Goal: Information Seeking & Learning: Learn about a topic

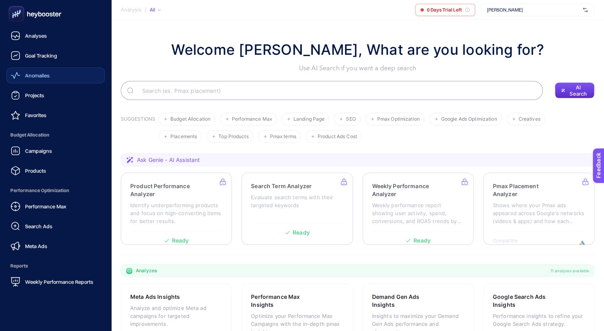
click at [44, 80] on div "Anomalies" at bounding box center [30, 76] width 39 height 10
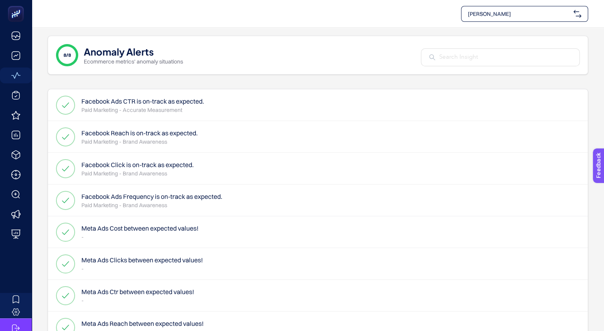
click at [568, 13] on span "[PERSON_NAME]" at bounding box center [519, 14] width 102 height 8
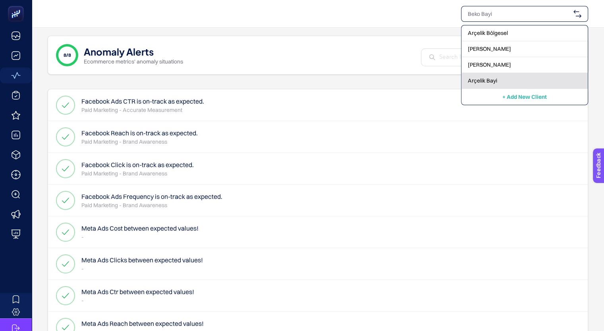
click at [498, 78] on div "Arçelik Bayi" at bounding box center [524, 81] width 126 height 16
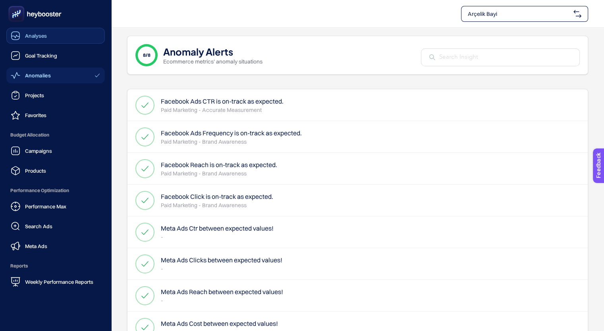
click at [17, 36] on icon at bounding box center [16, 36] width 8 height 3
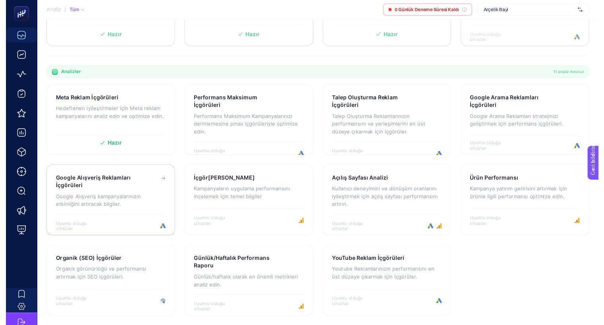
scroll to position [118, 0]
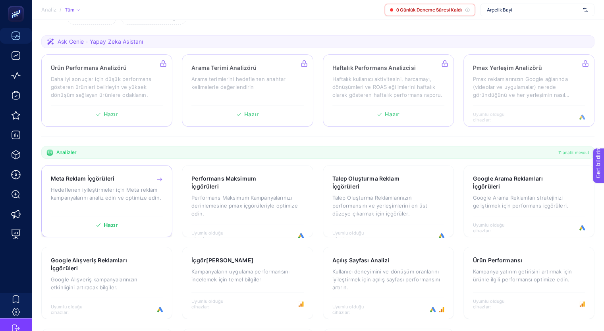
click at [128, 197] on font "Hedeflenen iyileştirmeler için Meta reklam kampanyalarını analiz edin ve optimi…" at bounding box center [106, 194] width 110 height 14
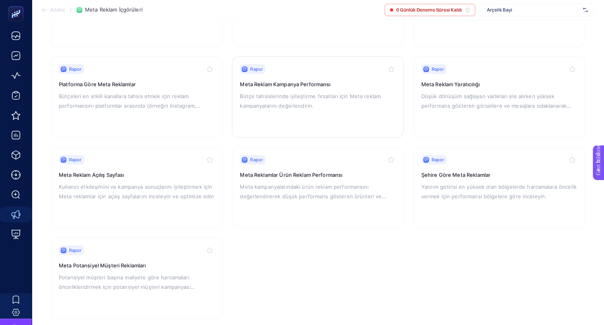
scroll to position [156, 0]
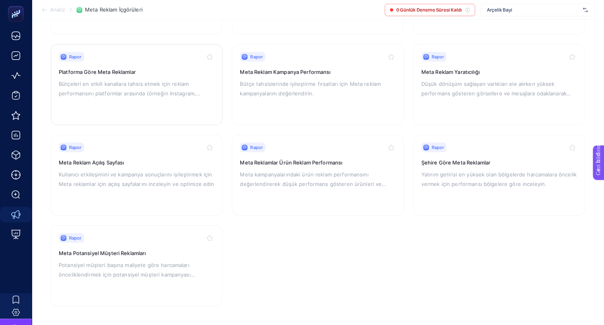
click at [119, 80] on p "Bütçeleri en etkili kanallara tahsis etmek için reklam performansını platformla…" at bounding box center [137, 88] width 156 height 19
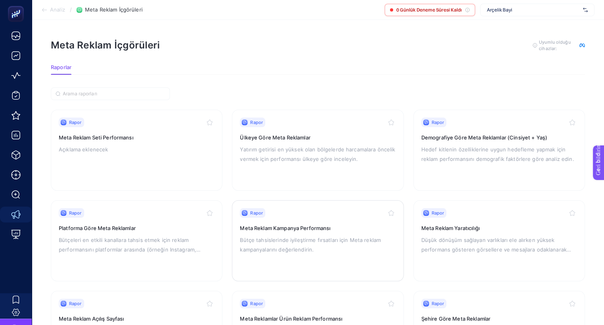
click at [314, 246] on p "Bütçe tahsislerinde iyileştirme fırsatları için Meta reklam kampanyalarını değe…" at bounding box center [318, 244] width 156 height 19
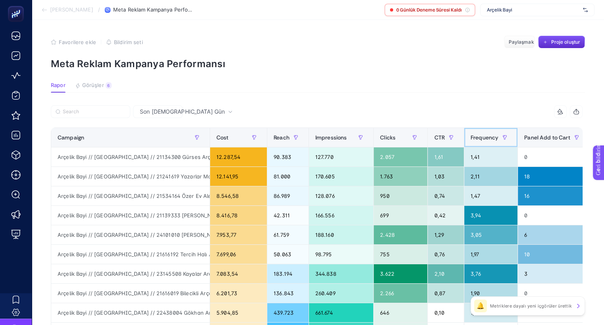
click at [475, 139] on span "Frequency" at bounding box center [485, 137] width 28 height 6
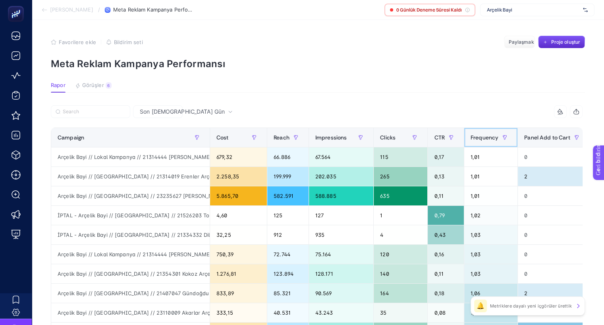
click at [475, 139] on span "Frequency" at bounding box center [485, 137] width 28 height 6
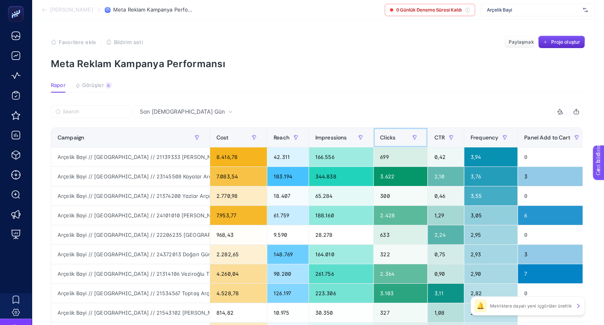
click at [382, 136] on span "Clicks" at bounding box center [387, 137] width 15 height 6
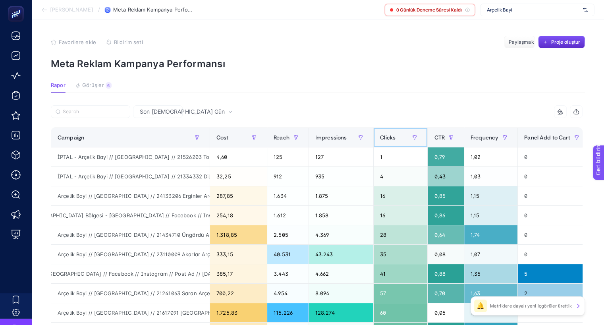
scroll to position [0, 275]
click at [327, 140] on span "Impressions" at bounding box center [331, 137] width 32 height 6
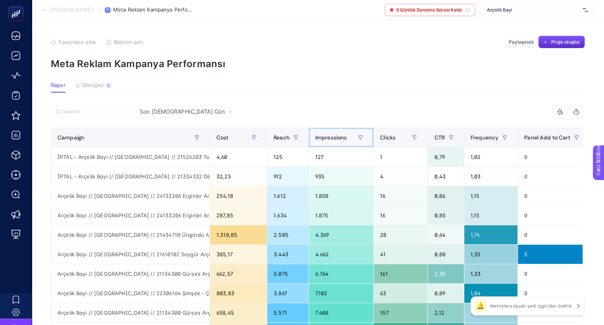
click at [327, 140] on span "Impressions" at bounding box center [331, 137] width 32 height 6
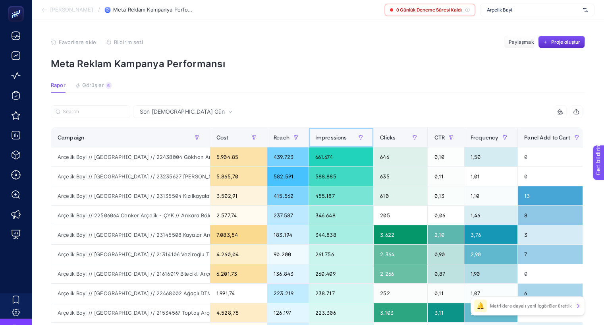
click at [327, 140] on span "Impressions" at bounding box center [331, 137] width 32 height 6
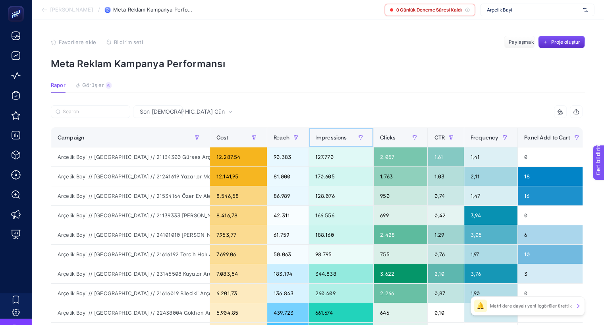
click at [327, 140] on span "Impressions" at bounding box center [331, 137] width 32 height 6
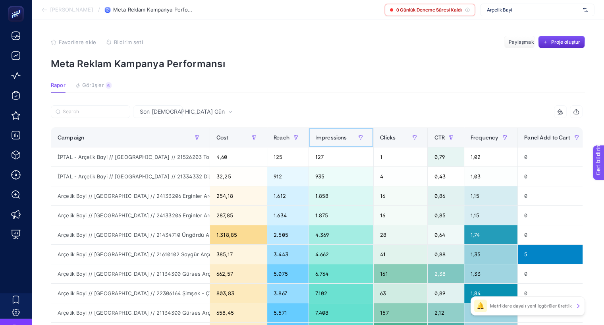
click at [327, 140] on span "Impressions" at bounding box center [331, 137] width 32 height 6
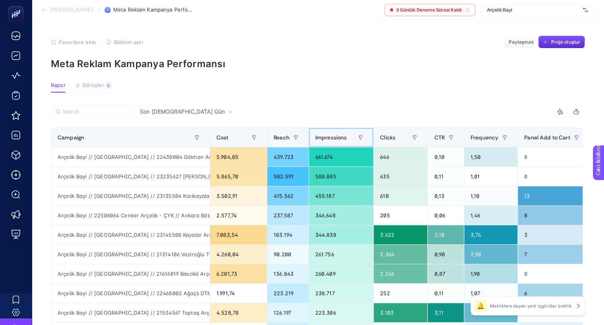
scroll to position [62, 4]
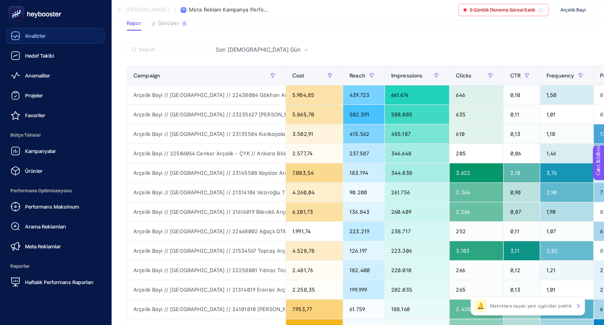
click at [25, 36] on font "Analizler" at bounding box center [35, 36] width 21 height 6
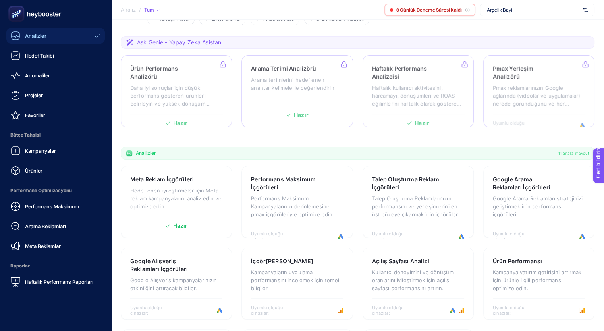
scroll to position [118, 0]
click at [21, 73] on div "Anomaliler" at bounding box center [30, 76] width 39 height 10
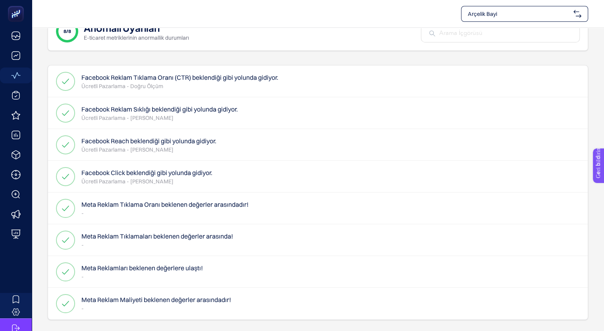
drag, startPoint x: 581, startPoint y: 15, endPoint x: 495, endPoint y: 17, distance: 85.8
click at [495, 17] on span "Arçelik Bayi" at bounding box center [519, 14] width 102 height 8
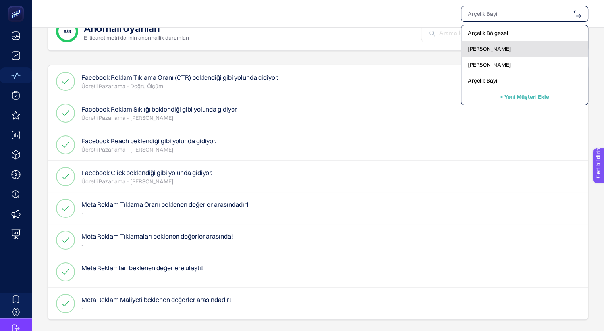
click at [490, 47] on font "[PERSON_NAME]" at bounding box center [489, 48] width 43 height 7
